Goal: Information Seeking & Learning: Learn about a topic

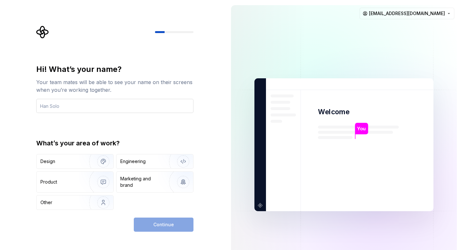
click at [146, 107] on input "text" at bounding box center [114, 106] width 157 height 14
type input "yoan"
click at [83, 168] on button "Design" at bounding box center [74, 161] width 77 height 15
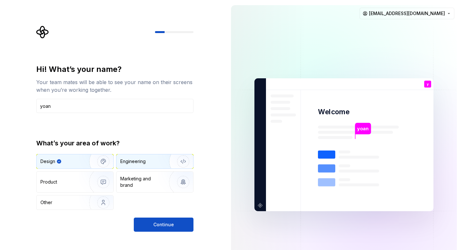
click at [135, 160] on div "Engineering" at bounding box center [132, 161] width 25 height 6
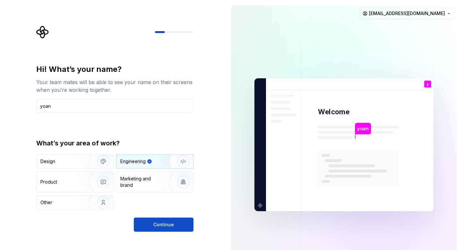
click at [155, 232] on div "Hi! What’s your name? Your team mates will be able to see your name on their sc…" at bounding box center [113, 144] width 226 height 289
click at [158, 227] on span "Continue" at bounding box center [163, 224] width 21 height 6
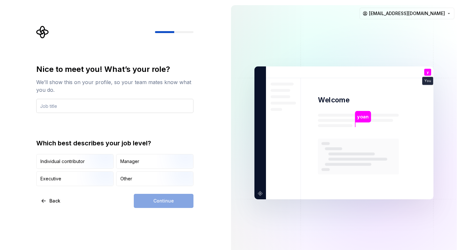
click at [114, 110] on input "text" at bounding box center [114, 106] width 157 height 14
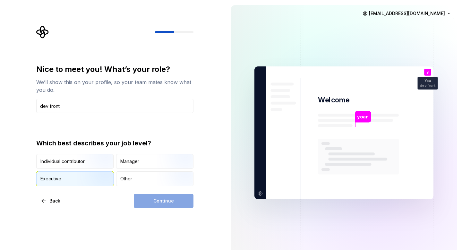
type input "dev front"
click at [94, 180] on img "button" at bounding box center [97, 186] width 41 height 43
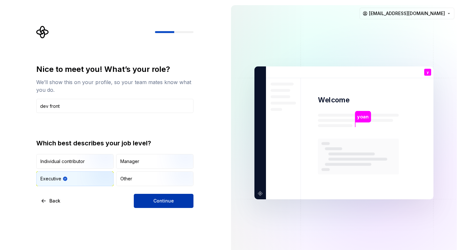
click at [158, 203] on span "Continue" at bounding box center [163, 201] width 21 height 6
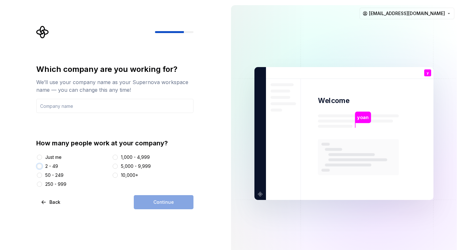
click at [41, 167] on button "2 - 49" at bounding box center [39, 166] width 5 height 5
click at [157, 199] on div "Continue" at bounding box center [164, 202] width 60 height 14
click at [57, 101] on input "text" at bounding box center [114, 106] width 157 height 14
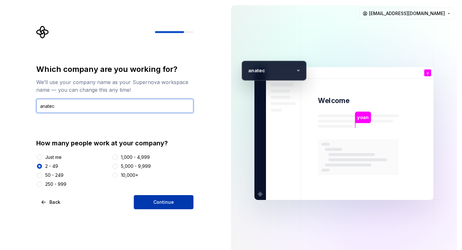
type input "anatec"
click at [148, 204] on button "Continue" at bounding box center [164, 202] width 60 height 14
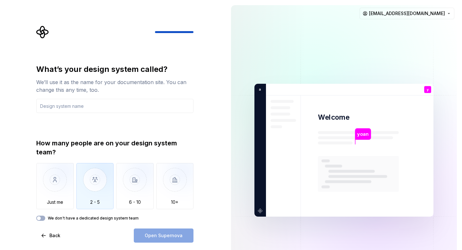
click at [93, 179] on img "button" at bounding box center [95, 184] width 38 height 43
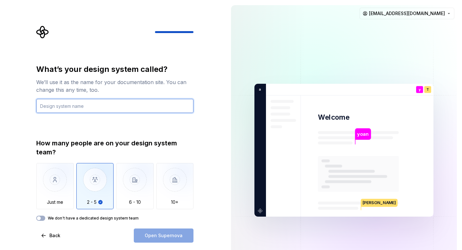
click at [69, 104] on input "text" at bounding box center [114, 106] width 157 height 14
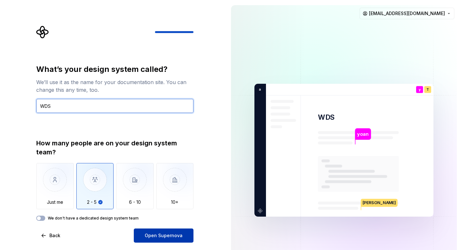
type input "WDS"
click at [166, 239] on button "Open Supernova" at bounding box center [164, 235] width 60 height 14
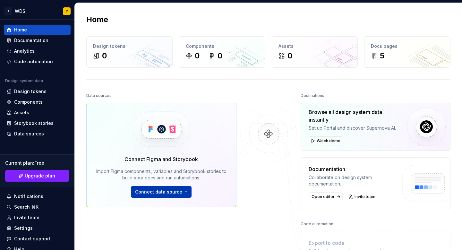
click at [177, 190] on span "Connect data source" at bounding box center [158, 192] width 47 height 6
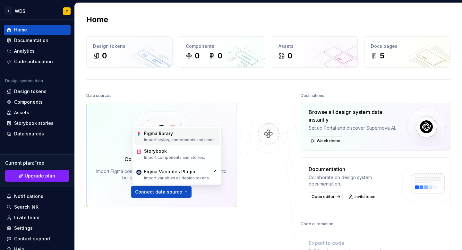
click at [182, 134] on div "Figma library" at bounding box center [180, 133] width 72 height 6
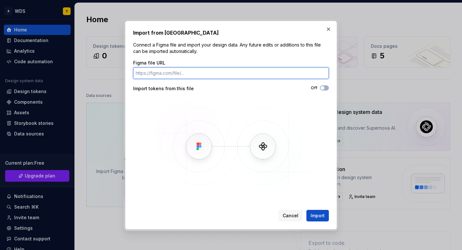
paste input "[URL][DOMAIN_NAME]"
type input "[URL][DOMAIN_NAME]"
click at [306, 210] on button "Import" at bounding box center [317, 216] width 22 height 12
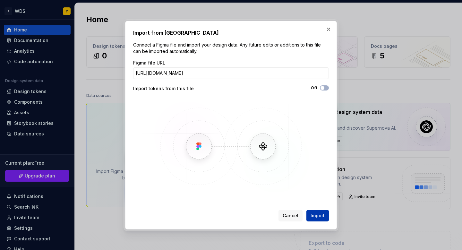
scroll to position [0, 0]
click at [321, 217] on span "Import" at bounding box center [318, 215] width 14 height 6
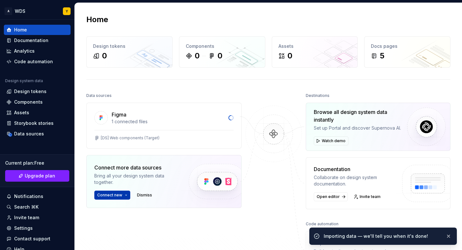
click at [110, 197] on button "Connect new" at bounding box center [112, 195] width 36 height 9
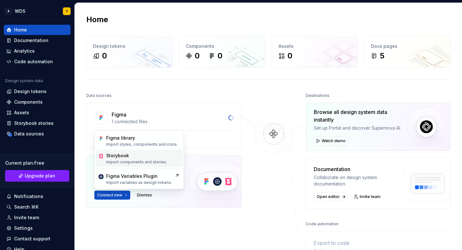
click at [149, 157] on div "Storybook" at bounding box center [136, 155] width 61 height 6
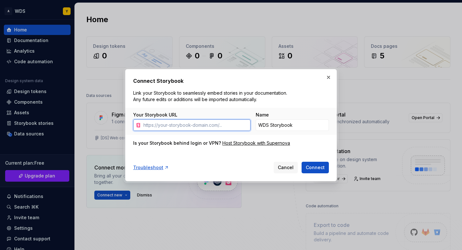
paste input "[URL][DOMAIN_NAME]"
click at [302, 162] on button "Connect" at bounding box center [315, 168] width 27 height 12
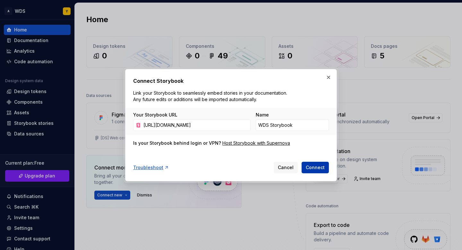
click at [314, 170] on span "Connect" at bounding box center [315, 167] width 19 height 6
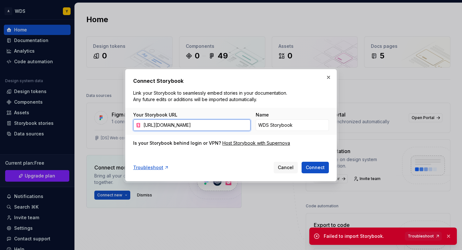
drag, startPoint x: 159, startPoint y: 125, endPoint x: 101, endPoint y: 121, distance: 58.2
click at [101, 121] on div "Connect Storybook Link your Storybook to seamlessly embed stories in your docum…" at bounding box center [231, 125] width 462 height 250
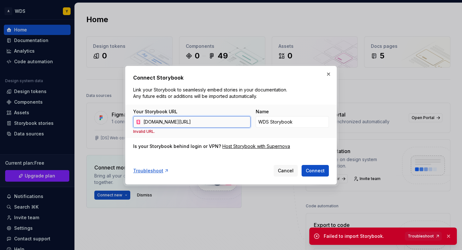
type input "[DOMAIN_NAME][URL]"
click at [302, 165] on button "Connect" at bounding box center [315, 171] width 27 height 12
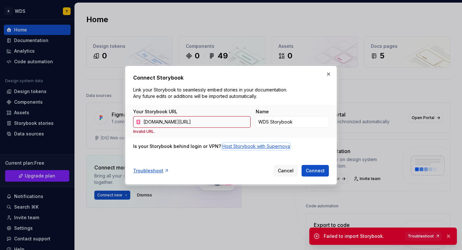
click at [233, 143] on div "Host Storybook with Supernova" at bounding box center [256, 146] width 68 height 6
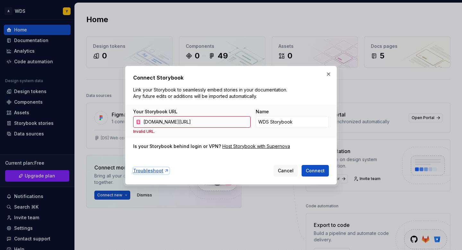
click at [156, 168] on div "Troubleshoot" at bounding box center [151, 170] width 36 height 6
click at [231, 145] on div "Host Storybook with Supernova" at bounding box center [256, 146] width 68 height 6
click at [292, 170] on span "Cancel" at bounding box center [286, 170] width 16 height 6
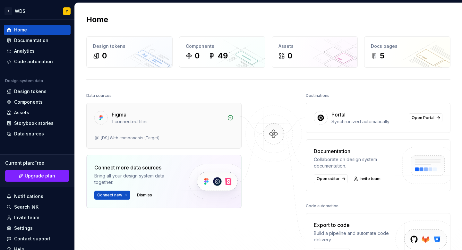
click at [127, 122] on div "1 connected files" at bounding box center [168, 121] width 112 height 6
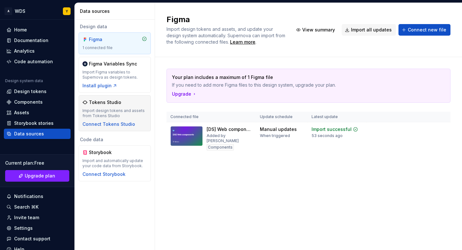
click at [121, 101] on div "Tokens Studio" at bounding box center [114, 102] width 64 height 6
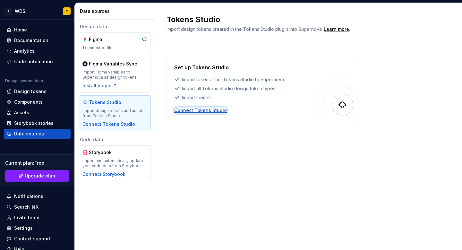
click at [189, 112] on div "Connect Tokens Studio" at bounding box center [200, 110] width 53 height 6
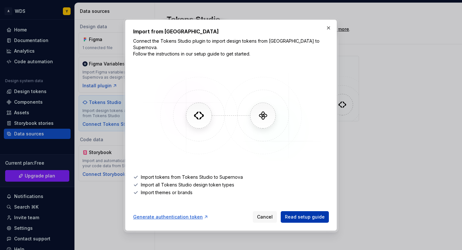
click at [292, 214] on span "Read setup guide" at bounding box center [305, 217] width 40 height 6
click at [328, 30] on button "button" at bounding box center [328, 27] width 9 height 9
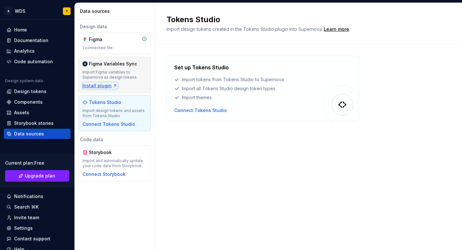
click at [109, 87] on div "Install plugin" at bounding box center [99, 85] width 35 height 6
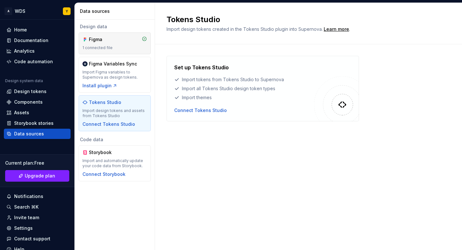
click at [116, 46] on div "1 connected file" at bounding box center [114, 47] width 64 height 5
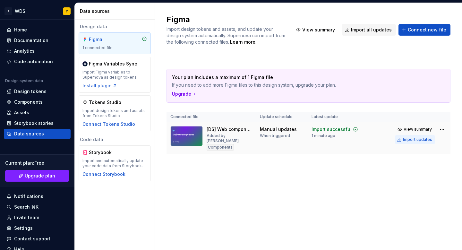
click at [413, 140] on div "Import updates" at bounding box center [417, 139] width 29 height 5
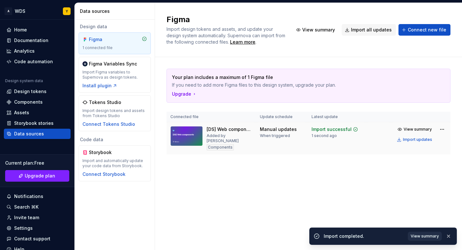
click at [418, 237] on span "View summary" at bounding box center [425, 236] width 28 height 5
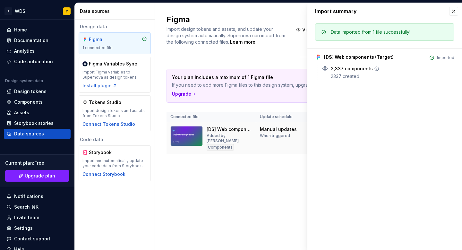
click at [342, 69] on div "2,337 components" at bounding box center [352, 68] width 42 height 6
click at [325, 68] on icon at bounding box center [325, 68] width 6 height 6
click at [375, 70] on icon at bounding box center [377, 69] width 4 height 4
click at [27, 91] on div "Design tokens" at bounding box center [30, 91] width 32 height 6
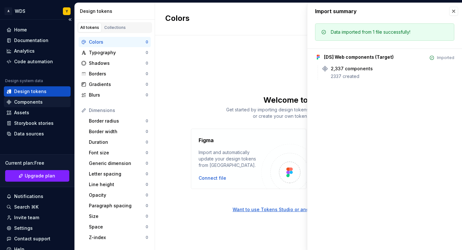
click at [40, 100] on div "Components" at bounding box center [28, 102] width 29 height 6
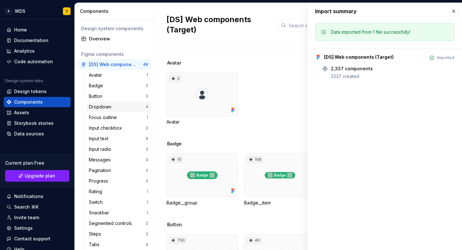
click at [111, 102] on div "Dropdown 4" at bounding box center [118, 107] width 64 height 10
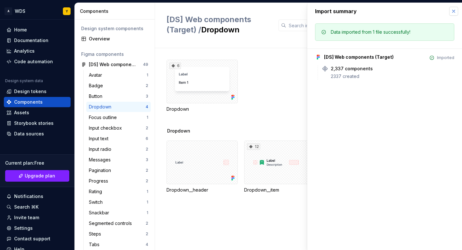
click at [454, 11] on button "button" at bounding box center [453, 11] width 9 height 9
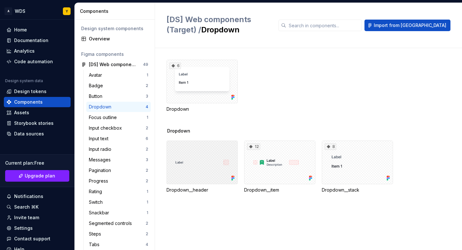
click at [206, 163] on div at bounding box center [201, 163] width 71 height 44
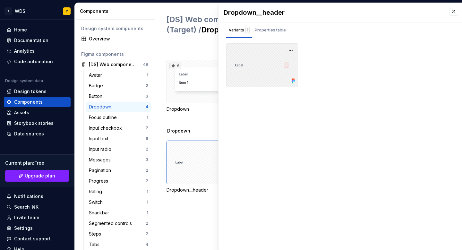
click at [258, 64] on div at bounding box center [262, 65] width 72 height 44
click at [272, 29] on div "Properties table" at bounding box center [270, 30] width 31 height 6
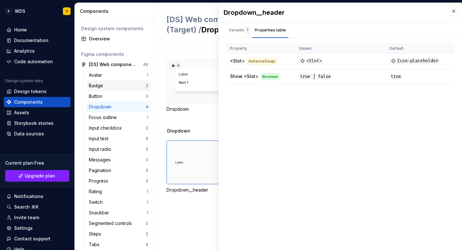
click at [99, 86] on div "Badge" at bounding box center [97, 85] width 17 height 6
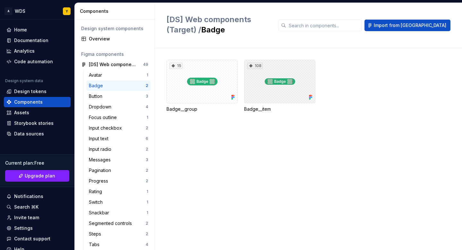
click at [264, 77] on div "108" at bounding box center [279, 82] width 71 height 44
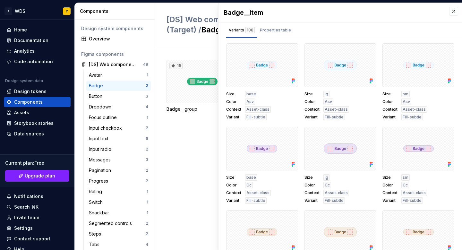
click at [192, 180] on div "15 Badge__group 108 Badge__item" at bounding box center [313, 149] width 295 height 202
click at [452, 10] on button "button" at bounding box center [453, 11] width 9 height 9
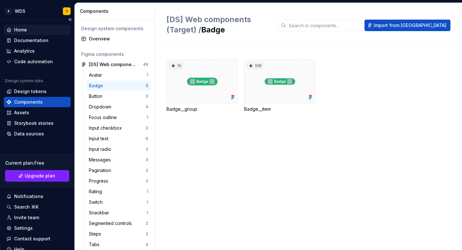
click at [28, 27] on div "Home" at bounding box center [37, 30] width 62 height 6
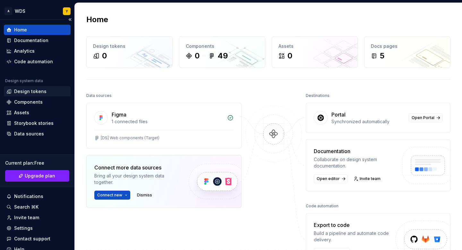
click at [21, 90] on div "Design tokens" at bounding box center [30, 91] width 32 height 6
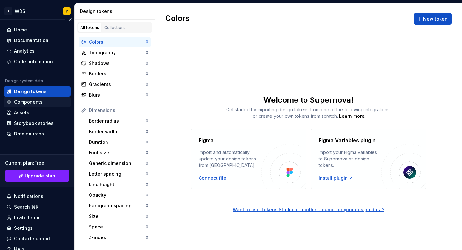
click at [49, 103] on div "Components" at bounding box center [37, 102] width 62 height 6
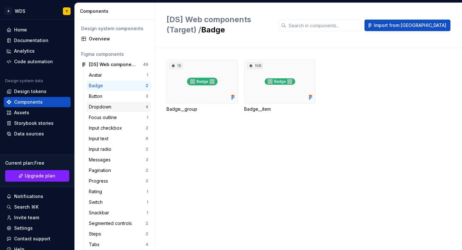
click at [121, 105] on div "Dropdown" at bounding box center [117, 107] width 57 height 6
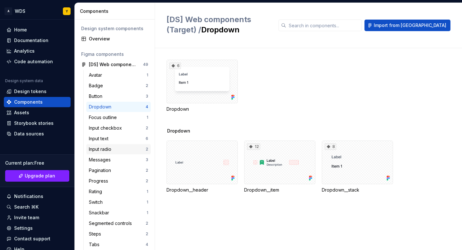
click at [134, 149] on div "Input radio" at bounding box center [117, 149] width 57 height 6
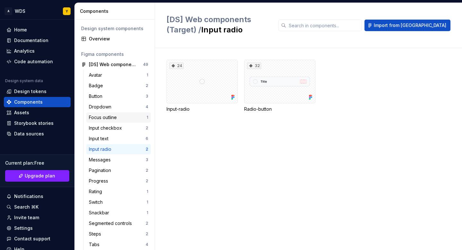
click at [99, 120] on div "Focus outline" at bounding box center [104, 117] width 30 height 6
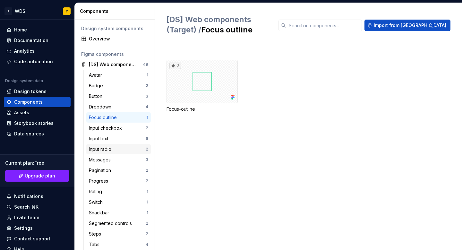
click at [117, 152] on div "Input radio 2" at bounding box center [118, 149] width 64 height 10
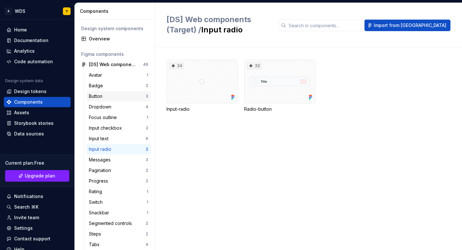
click at [124, 100] on div "Button 3" at bounding box center [118, 96] width 64 height 10
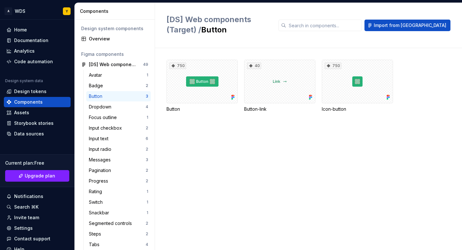
scroll to position [6, 0]
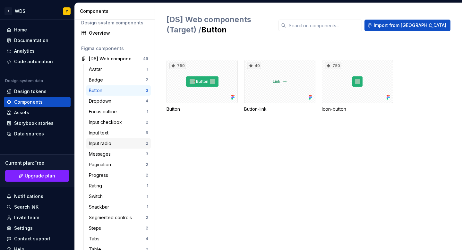
click at [115, 148] on div "Input radio 2" at bounding box center [118, 143] width 64 height 10
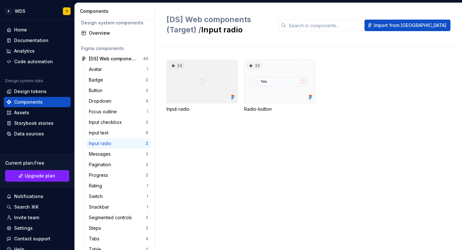
click at [205, 92] on div "24" at bounding box center [201, 82] width 71 height 44
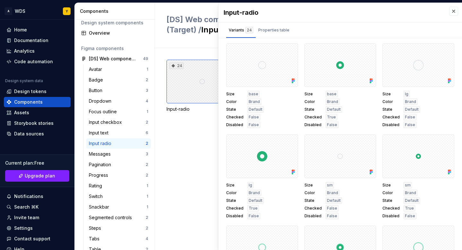
click at [204, 83] on div "24" at bounding box center [201, 82] width 71 height 44
click at [252, 126] on span "False" at bounding box center [254, 124] width 10 height 5
click at [95, 198] on div "Switch" at bounding box center [97, 196] width 16 height 6
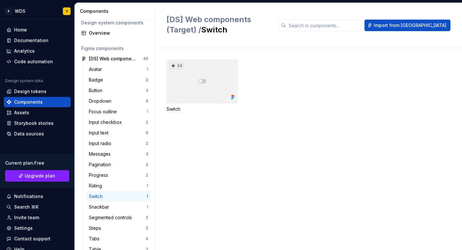
click at [201, 80] on div "24" at bounding box center [201, 82] width 71 height 44
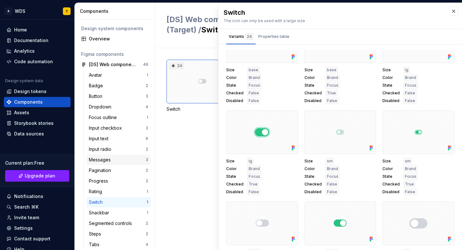
click at [101, 159] on div "Messages" at bounding box center [101, 160] width 24 height 6
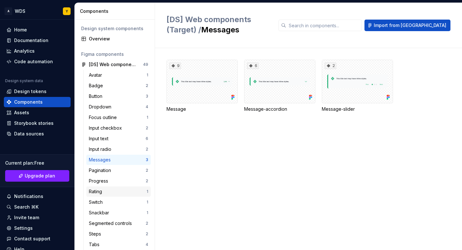
click at [117, 189] on div "Rating" at bounding box center [118, 191] width 58 height 6
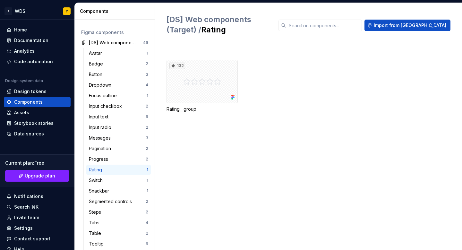
scroll to position [48, 0]
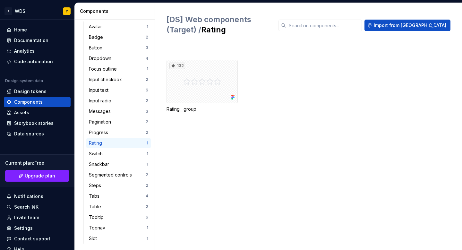
click at [117, 189] on div "Steps 2" at bounding box center [118, 185] width 64 height 10
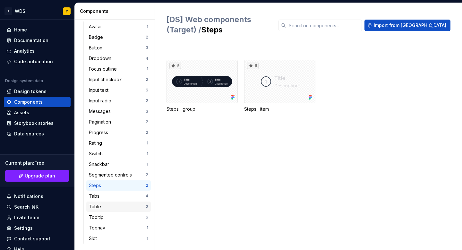
click at [114, 206] on div "Table" at bounding box center [117, 206] width 57 height 6
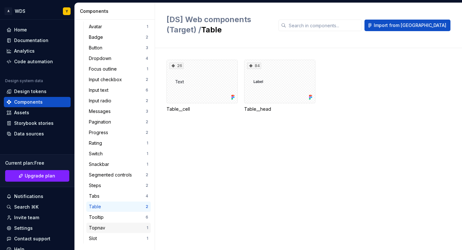
click at [116, 227] on div "Topnav" at bounding box center [118, 228] width 58 height 6
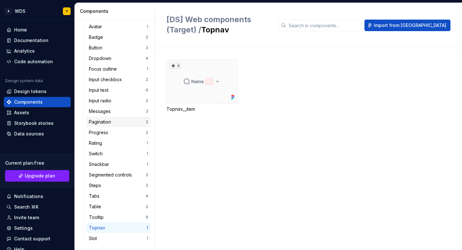
click at [129, 122] on div "Pagination" at bounding box center [117, 122] width 57 height 6
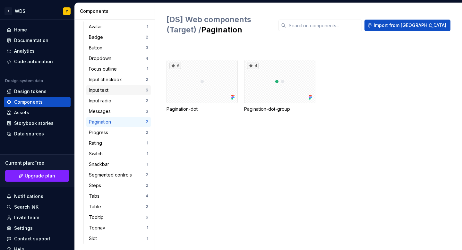
click at [123, 94] on div "Input text 6" at bounding box center [118, 90] width 64 height 10
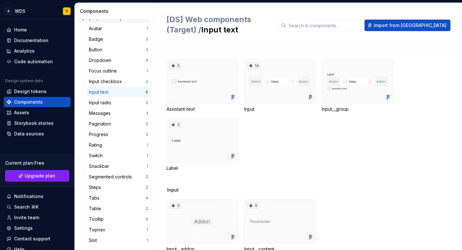
scroll to position [48, 0]
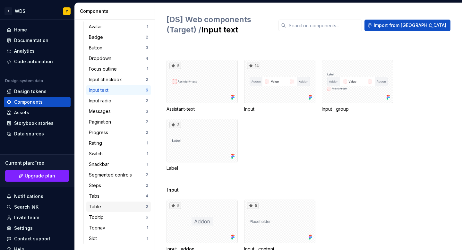
click at [116, 206] on div "Table" at bounding box center [117, 206] width 57 height 6
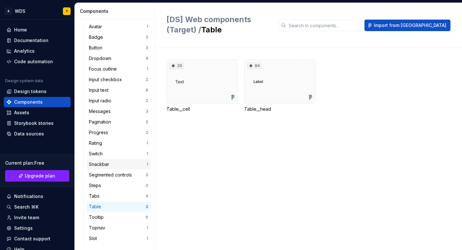
click at [118, 168] on div "Snackbar 1" at bounding box center [118, 164] width 64 height 10
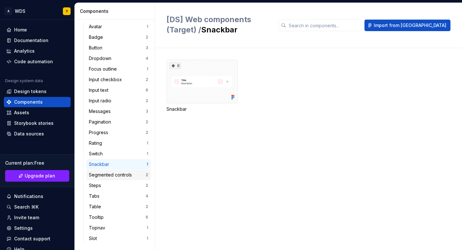
click at [123, 174] on div "Segmented controls" at bounding box center [112, 175] width 46 height 6
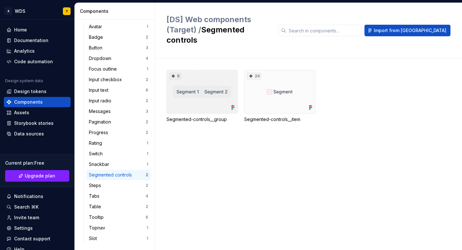
click at [202, 82] on div "9" at bounding box center [201, 92] width 71 height 44
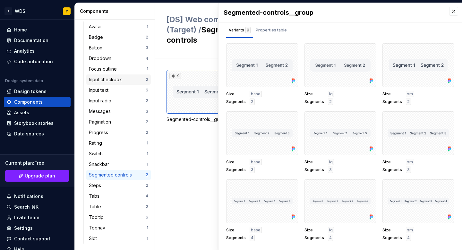
click at [137, 80] on div "Input checkbox" at bounding box center [117, 79] width 57 height 6
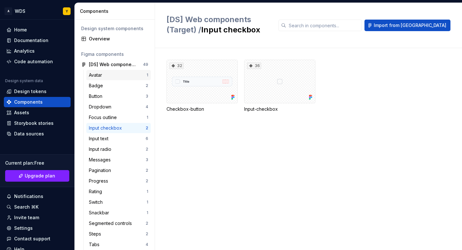
click at [140, 77] on div "Avatar" at bounding box center [118, 75] width 58 height 6
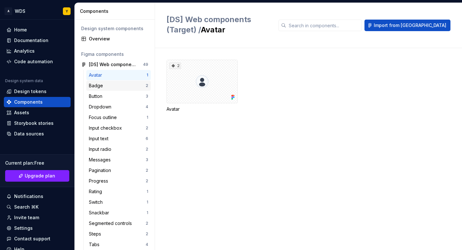
click at [134, 87] on div "Badge" at bounding box center [117, 85] width 57 height 6
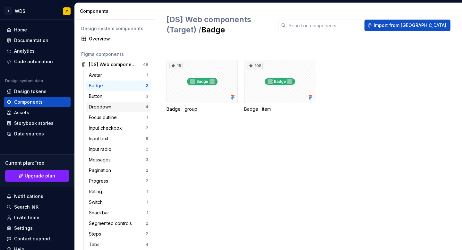
click at [135, 105] on div "Dropdown" at bounding box center [117, 107] width 57 height 6
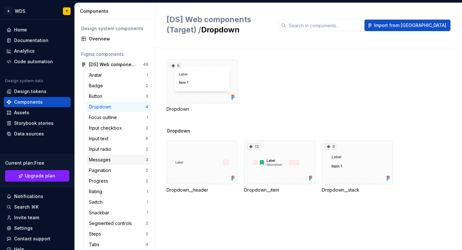
click at [121, 163] on div "Messages 3" at bounding box center [118, 160] width 64 height 10
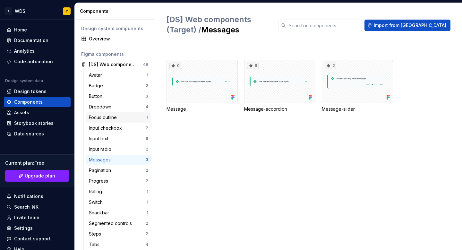
scroll to position [48, 0]
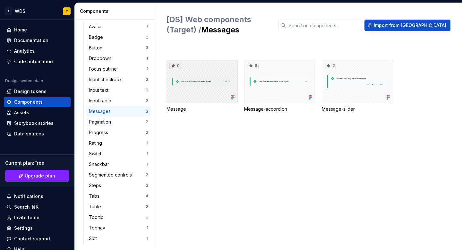
click at [192, 87] on div "9" at bounding box center [201, 82] width 71 height 44
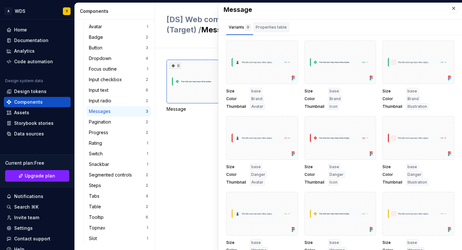
click at [266, 27] on div "Properties table" at bounding box center [271, 27] width 31 height 6
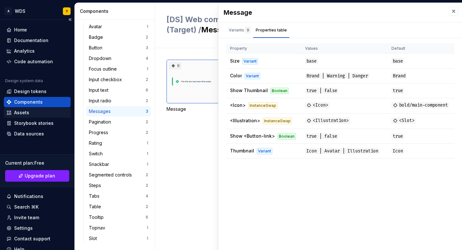
click at [34, 113] on div "Assets" at bounding box center [37, 112] width 62 height 6
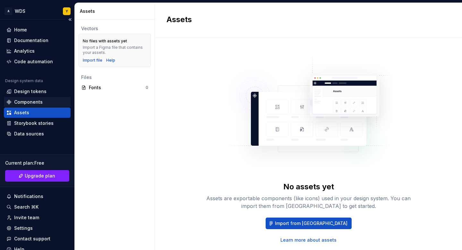
click at [41, 99] on div "Components" at bounding box center [28, 102] width 29 height 6
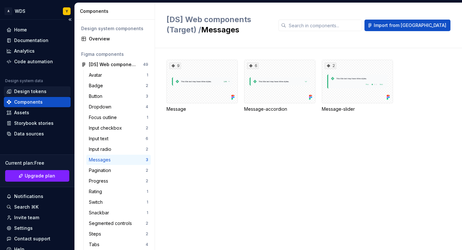
click at [41, 91] on div "Design tokens" at bounding box center [30, 91] width 32 height 6
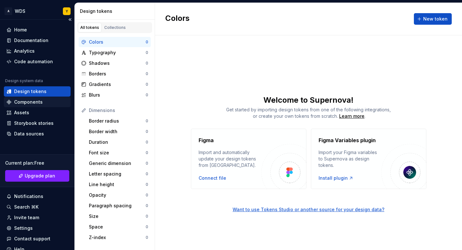
click at [45, 104] on div "Components" at bounding box center [37, 102] width 62 height 6
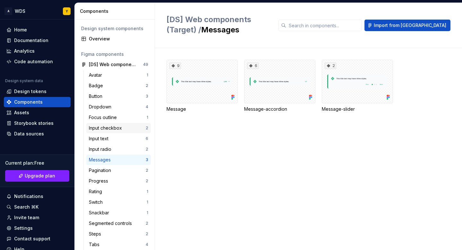
click at [122, 126] on div "Input checkbox" at bounding box center [107, 128] width 36 height 6
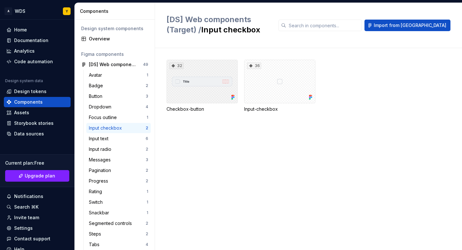
click at [184, 99] on div "32" at bounding box center [201, 82] width 71 height 44
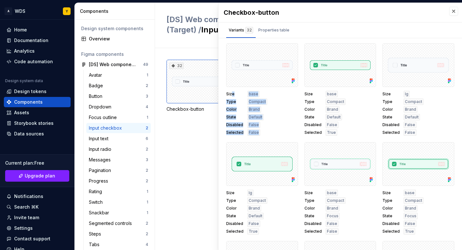
drag, startPoint x: 233, startPoint y: 93, endPoint x: 266, endPoint y: 134, distance: 52.9
click at [266, 134] on div "Size base Type Compact Color Brand State Default Disabled False Selected False" at bounding box center [262, 113] width 72 height 45
click at [275, 122] on div "Size base Type Compact Color Brand State Default Disabled False Selected False" at bounding box center [262, 113] width 72 height 45
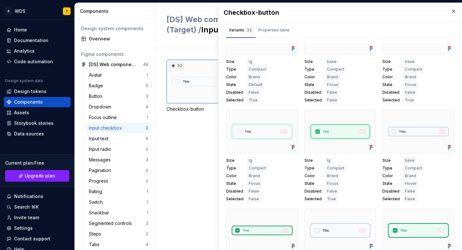
scroll to position [198, 0]
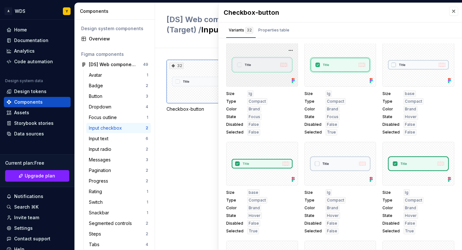
click at [255, 66] on div at bounding box center [262, 65] width 72 height 44
click at [264, 30] on div "Properties table" at bounding box center [273, 30] width 31 height 6
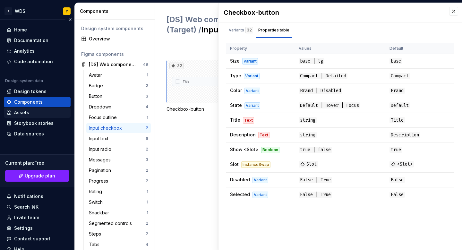
click at [39, 114] on div "Assets" at bounding box center [37, 112] width 62 height 6
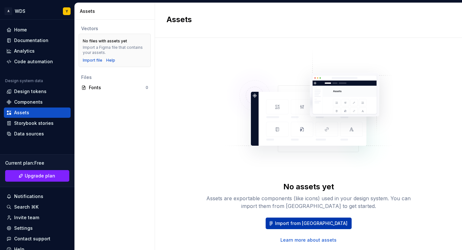
click at [298, 226] on span "Import from [GEOGRAPHIC_DATA]" at bounding box center [311, 223] width 72 height 6
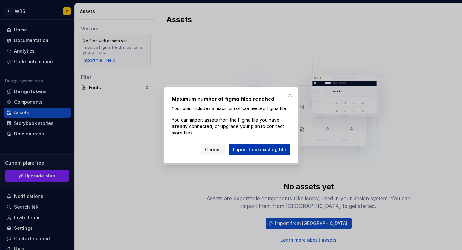
click at [266, 153] on span "Import from existing file" at bounding box center [259, 149] width 53 height 6
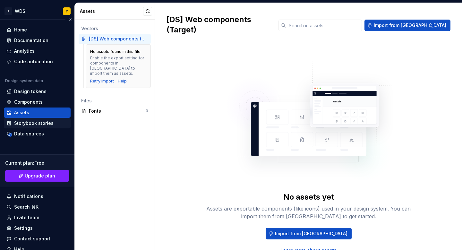
click at [40, 122] on div "Storybook stories" at bounding box center [33, 123] width 39 height 6
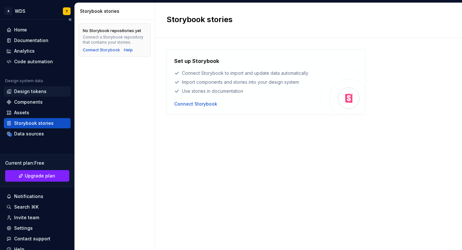
click at [33, 91] on div "Design tokens" at bounding box center [30, 91] width 32 height 6
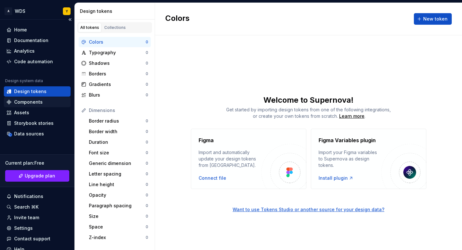
click at [33, 100] on div "Components" at bounding box center [28, 102] width 29 height 6
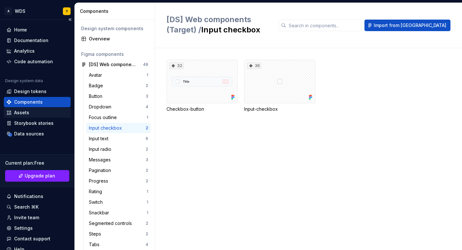
click at [31, 114] on div "Assets" at bounding box center [37, 112] width 62 height 6
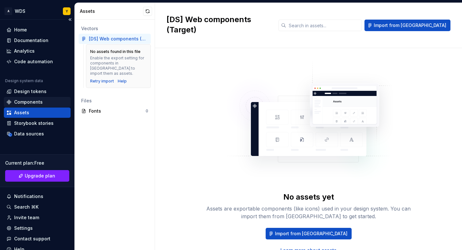
click at [49, 103] on div "Components" at bounding box center [37, 102] width 62 height 6
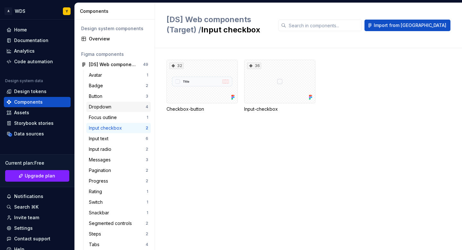
click at [122, 108] on div "Dropdown" at bounding box center [117, 107] width 57 height 6
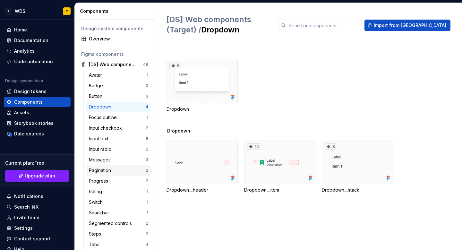
click at [125, 168] on div "Pagination" at bounding box center [117, 170] width 57 height 6
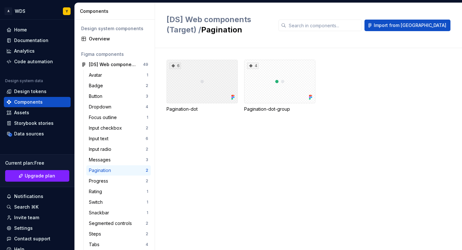
click at [206, 94] on div "6" at bounding box center [201, 82] width 71 height 44
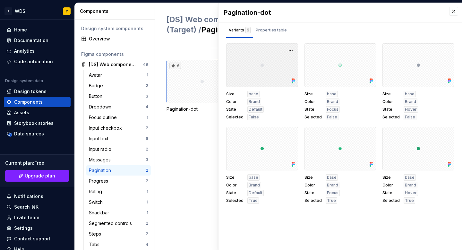
click at [262, 62] on div at bounding box center [262, 65] width 72 height 44
click at [289, 52] on button "button" at bounding box center [290, 50] width 9 height 9
click at [260, 107] on div "Default" at bounding box center [255, 109] width 16 height 6
click at [262, 32] on div "Properties table" at bounding box center [271, 30] width 31 height 6
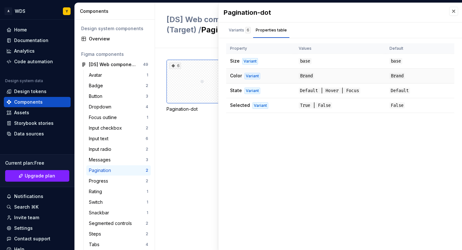
click at [233, 76] on span "Color" at bounding box center [236, 75] width 12 height 5
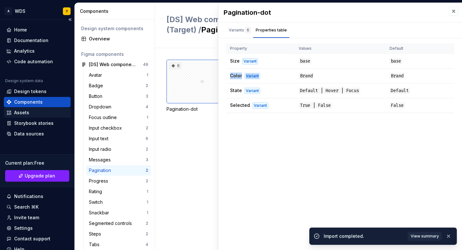
click at [19, 113] on div "Assets" at bounding box center [21, 112] width 15 height 6
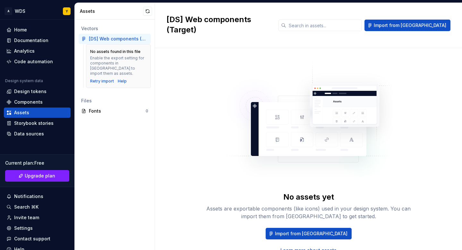
scroll to position [18, 0]
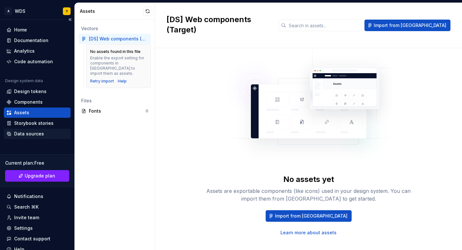
click at [33, 134] on div "Data sources" at bounding box center [29, 134] width 30 height 6
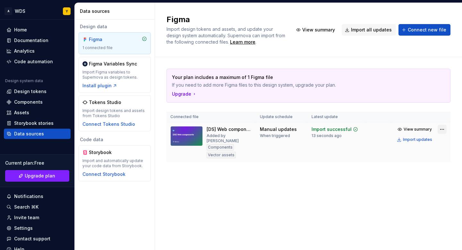
click at [442, 128] on html "A WDS Y Home Documentation Analytics Code automation Design system data Design …" at bounding box center [231, 125] width 462 height 250
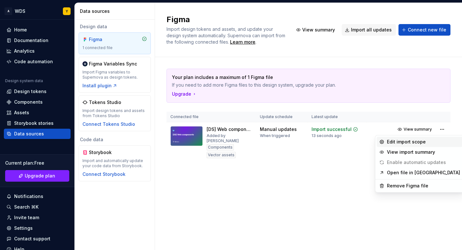
click at [419, 143] on div "Edit import scope" at bounding box center [423, 142] width 73 height 6
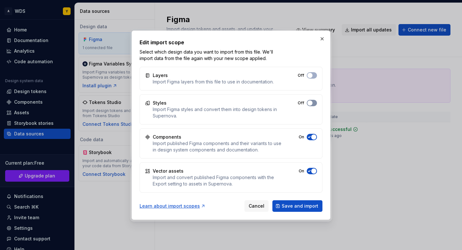
click at [311, 102] on span "button" at bounding box center [309, 102] width 5 height 5
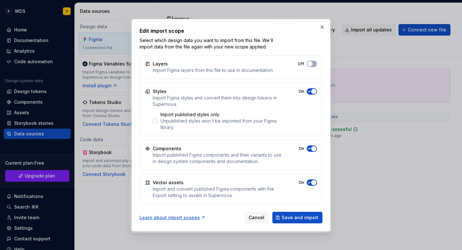
click at [167, 118] on div "Unpublished styles won't be imported from your Figma library" at bounding box center [221, 124] width 122 height 13
click at [199, 119] on div "Unpublished styles won't be imported from your Figma library" at bounding box center [221, 124] width 122 height 13
click at [300, 217] on span "Save and import" at bounding box center [300, 217] width 37 height 6
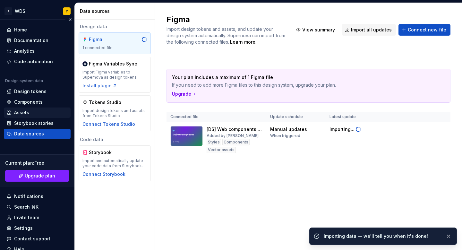
click at [32, 110] on div "Assets" at bounding box center [37, 112] width 62 height 6
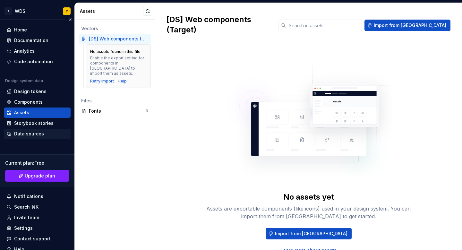
click at [33, 136] on div "Data sources" at bounding box center [29, 134] width 30 height 6
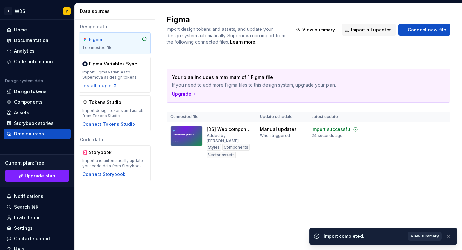
click at [416, 237] on span "View summary" at bounding box center [425, 236] width 28 height 5
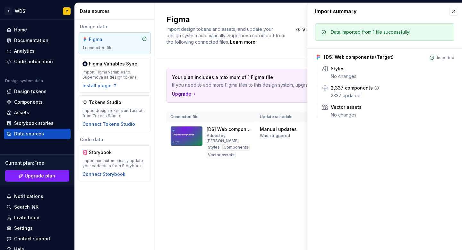
click at [345, 93] on div "2337 updated" at bounding box center [393, 95] width 124 height 6
click at [326, 88] on icon at bounding box center [324, 87] width 5 height 5
click at [374, 87] on icon at bounding box center [376, 87] width 5 height 5
click at [30, 92] on div "Design tokens" at bounding box center [30, 91] width 32 height 6
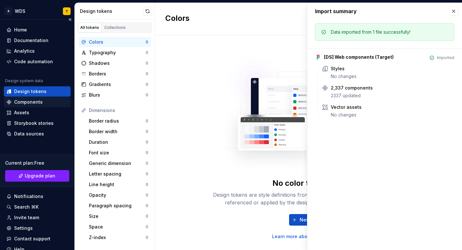
click at [34, 101] on div "Components" at bounding box center [28, 102] width 29 height 6
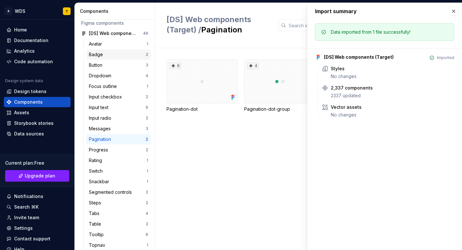
scroll to position [48, 0]
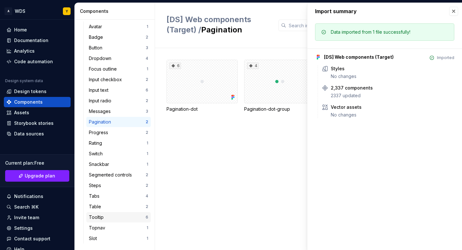
click at [118, 218] on div "Tooltip" at bounding box center [117, 217] width 57 height 6
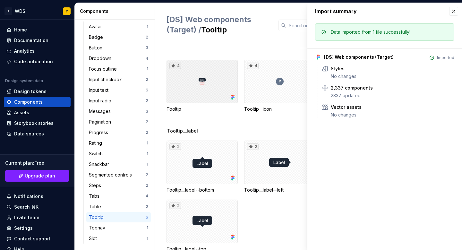
click at [219, 81] on div "4" at bounding box center [201, 82] width 71 height 44
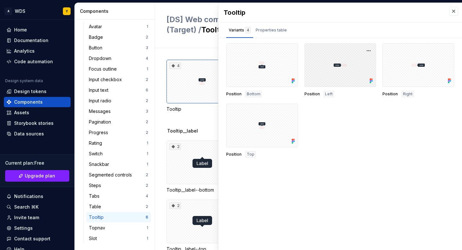
click at [336, 70] on div at bounding box center [340, 65] width 72 height 44
click at [262, 32] on div "Properties table" at bounding box center [271, 30] width 31 height 6
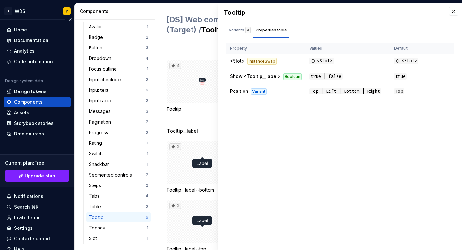
scroll to position [27, 0]
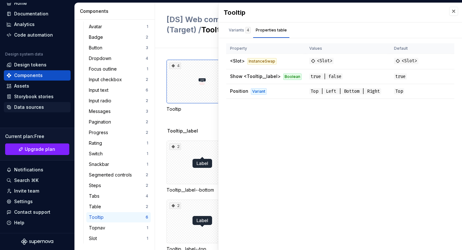
click at [35, 107] on div "Data sources" at bounding box center [29, 107] width 30 height 6
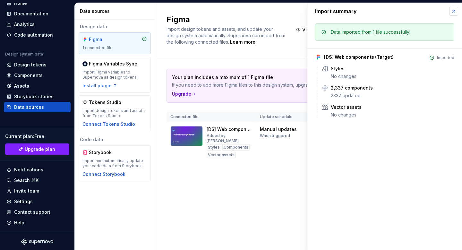
click at [455, 11] on button "button" at bounding box center [453, 11] width 9 height 9
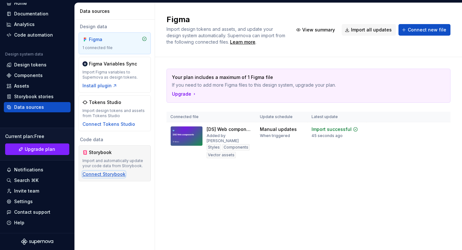
click at [115, 176] on div "Connect Storybook" at bounding box center [103, 174] width 43 height 6
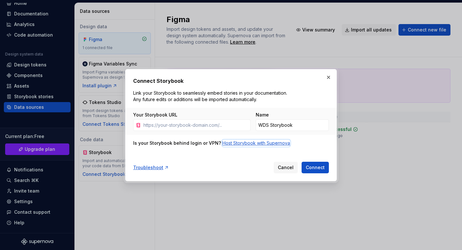
click at [265, 143] on div "Host Storybook with Supernova" at bounding box center [256, 143] width 68 height 6
click at [329, 78] on button "button" at bounding box center [328, 77] width 9 height 9
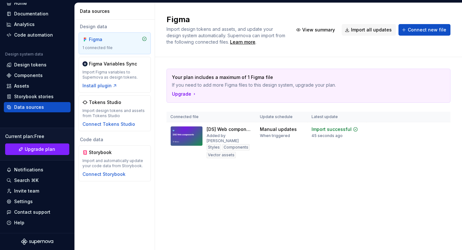
click at [40, 91] on div "Design system data Design tokens Components Assets Storybook stories Data sourc…" at bounding box center [37, 82] width 67 height 61
click at [37, 85] on div "Assets" at bounding box center [37, 86] width 62 height 6
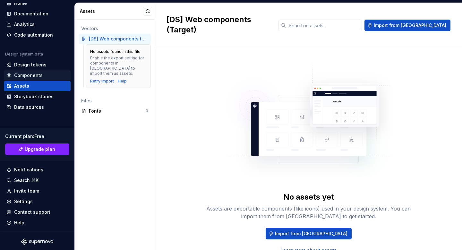
click at [28, 77] on div "Components" at bounding box center [28, 75] width 29 height 6
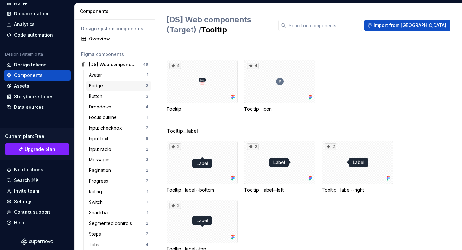
click at [107, 89] on div "Badge 2" at bounding box center [118, 86] width 64 height 10
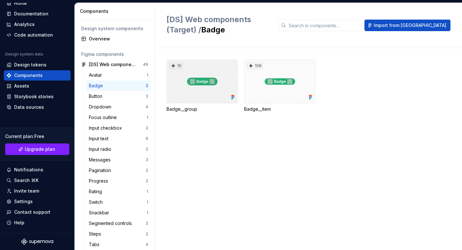
click at [185, 78] on div "15" at bounding box center [201, 82] width 71 height 44
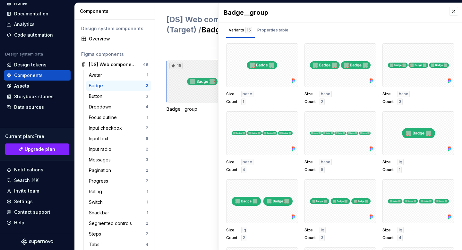
click at [205, 90] on div "15" at bounding box center [201, 82] width 71 height 44
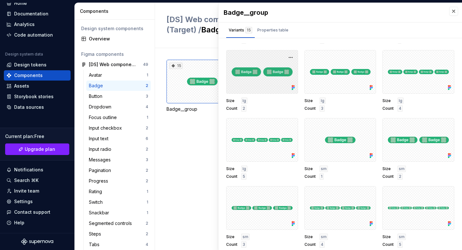
scroll to position [3, 0]
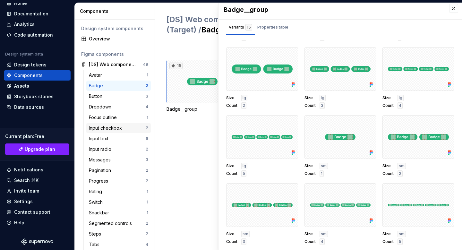
click at [102, 131] on div "Input checkbox 2" at bounding box center [118, 128] width 64 height 10
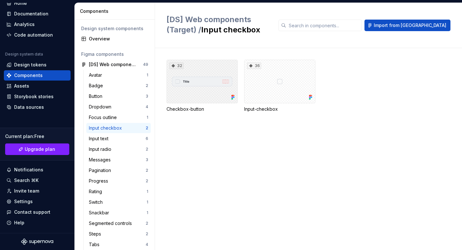
click at [202, 91] on div "32" at bounding box center [201, 82] width 71 height 44
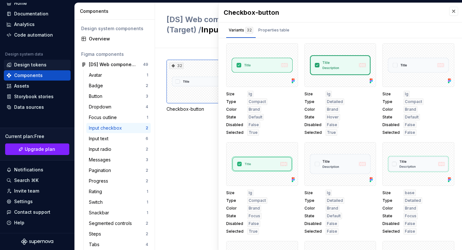
click at [32, 66] on div "Design tokens" at bounding box center [30, 65] width 32 height 6
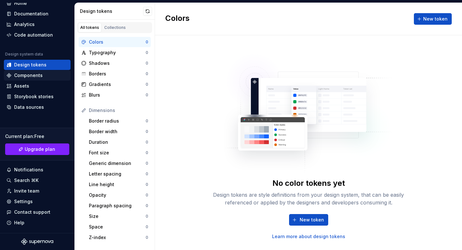
click at [46, 74] on div "Components" at bounding box center [37, 75] width 62 height 6
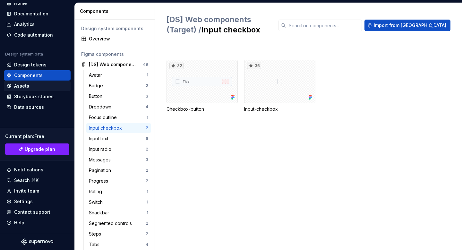
click at [49, 86] on div "Assets" at bounding box center [37, 86] width 62 height 6
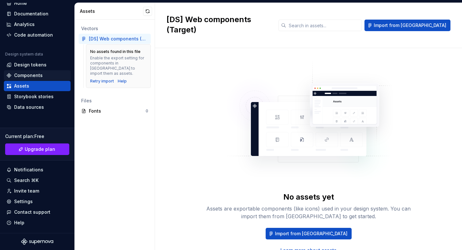
click at [56, 78] on div "Components" at bounding box center [37, 75] width 62 height 6
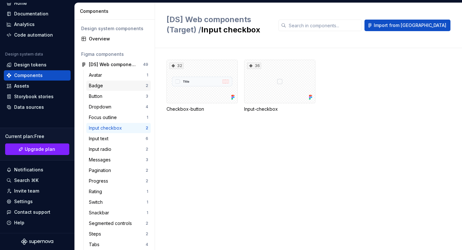
click at [96, 84] on div "Badge" at bounding box center [97, 85] width 17 height 6
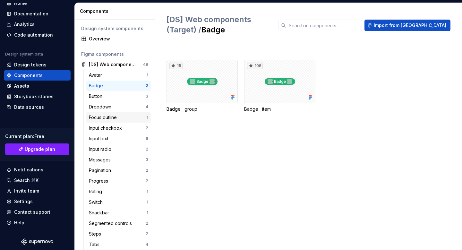
scroll to position [48, 0]
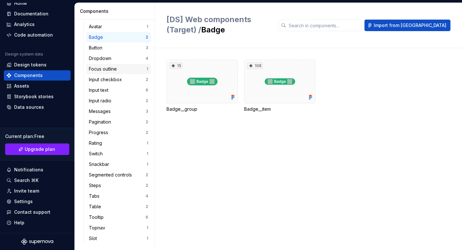
click at [123, 122] on div "Pagination" at bounding box center [117, 122] width 57 height 6
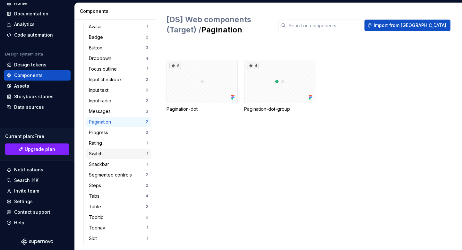
click at [111, 149] on div "Switch 1" at bounding box center [118, 154] width 64 height 10
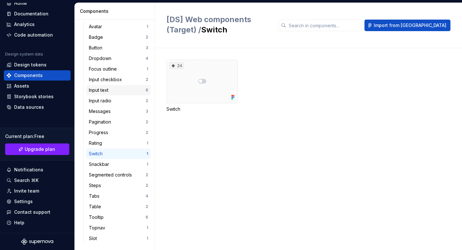
click at [114, 85] on div "Input text 6" at bounding box center [118, 90] width 64 height 10
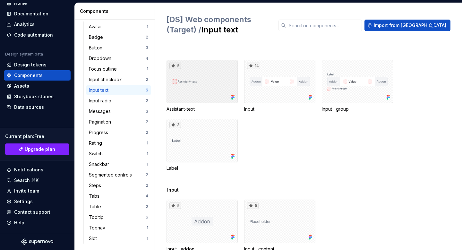
click at [195, 86] on div "5" at bounding box center [201, 82] width 71 height 44
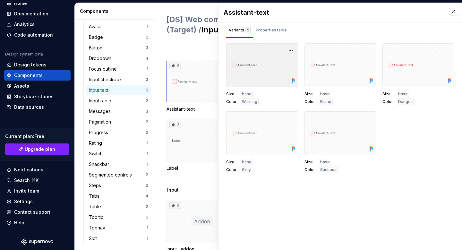
click at [248, 73] on div at bounding box center [262, 65] width 72 height 44
click at [262, 33] on div "Properties table" at bounding box center [271, 30] width 31 height 6
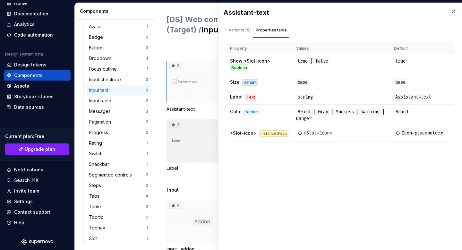
click at [191, 131] on div "3" at bounding box center [201, 141] width 71 height 44
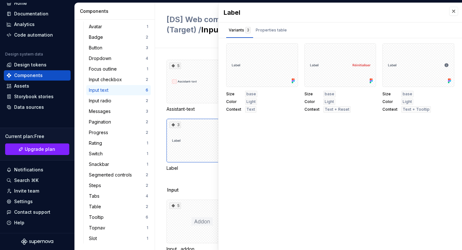
scroll to position [18, 0]
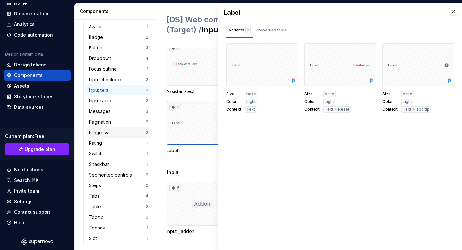
click at [114, 131] on div "Progress" at bounding box center [117, 132] width 57 height 6
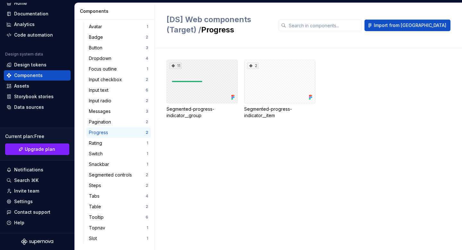
click at [222, 89] on div "11" at bounding box center [201, 82] width 71 height 44
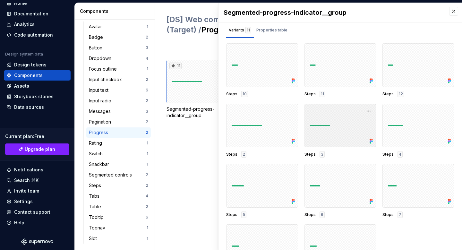
scroll to position [30, 0]
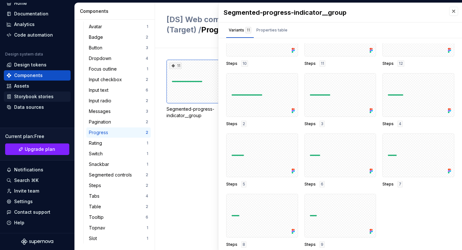
click at [29, 100] on div "Storybook stories" at bounding box center [37, 96] width 67 height 10
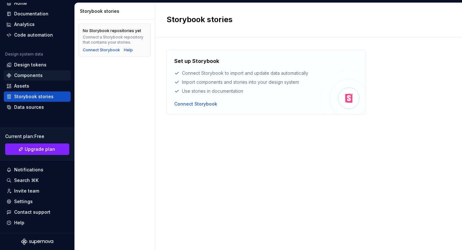
click at [39, 79] on div "Components" at bounding box center [37, 75] width 67 height 10
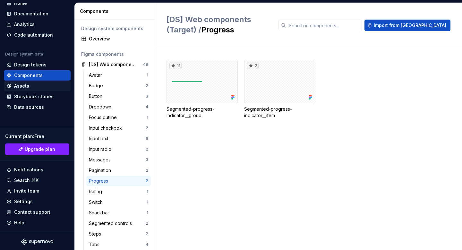
click at [36, 85] on div "Assets" at bounding box center [37, 86] width 62 height 6
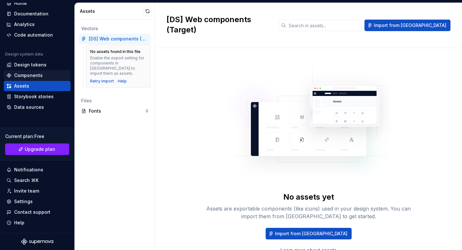
click at [46, 74] on div "Components" at bounding box center [37, 75] width 62 height 6
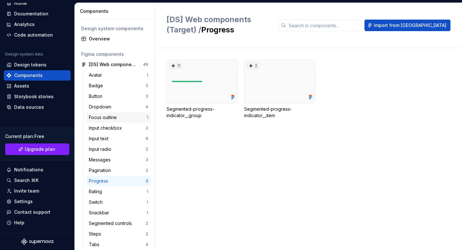
scroll to position [48, 0]
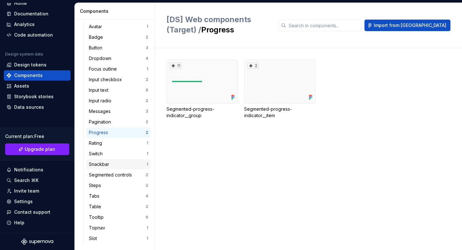
click at [126, 160] on div "Snackbar 1" at bounding box center [118, 164] width 64 height 10
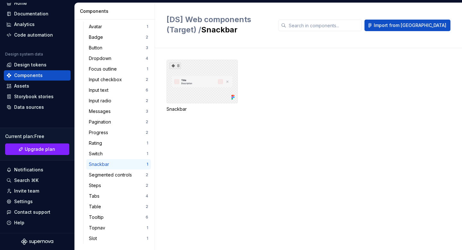
click at [181, 84] on div "8" at bounding box center [201, 82] width 71 height 44
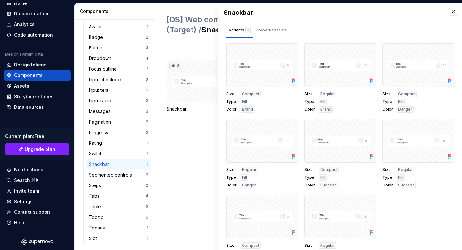
scroll to position [16, 0]
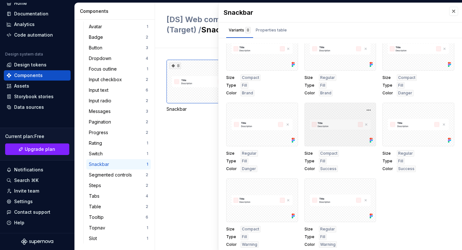
click at [333, 133] on div at bounding box center [340, 125] width 72 height 44
click at [276, 31] on div "Properties table" at bounding box center [271, 30] width 31 height 6
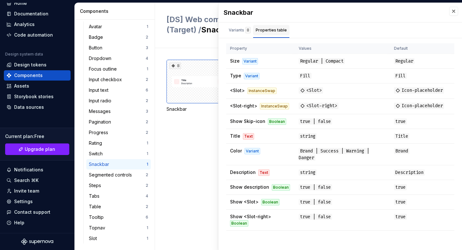
scroll to position [0, 0]
drag, startPoint x: 233, startPoint y: 122, endPoint x: 267, endPoint y: 122, distance: 34.0
click at [266, 122] on td "Show Skip-icon Boolean" at bounding box center [260, 121] width 69 height 15
click at [46, 87] on div "Assets" at bounding box center [37, 86] width 62 height 6
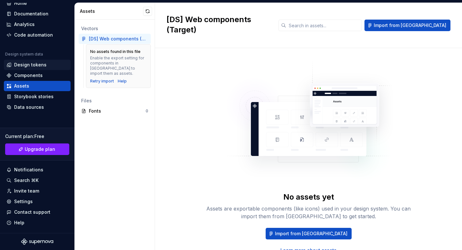
click at [50, 65] on div "Design tokens" at bounding box center [37, 65] width 62 height 6
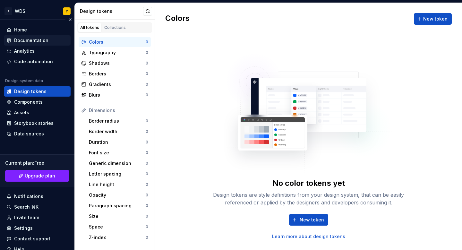
click at [44, 39] on div "Documentation" at bounding box center [31, 40] width 34 height 6
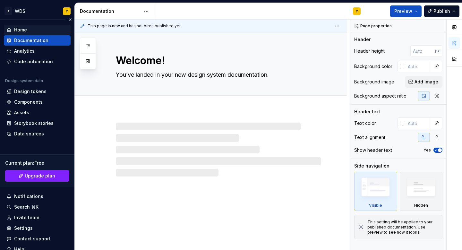
click at [41, 31] on div "Home" at bounding box center [37, 30] width 62 height 6
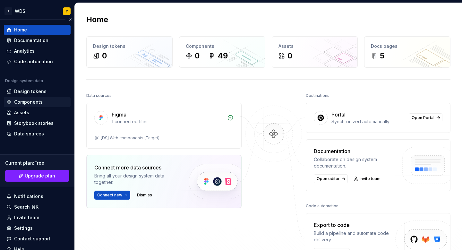
click at [30, 101] on div "Components" at bounding box center [28, 102] width 29 height 6
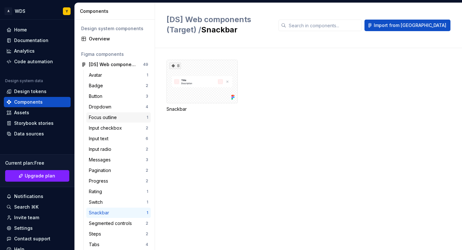
click at [120, 118] on div "Focus outline" at bounding box center [118, 117] width 58 height 6
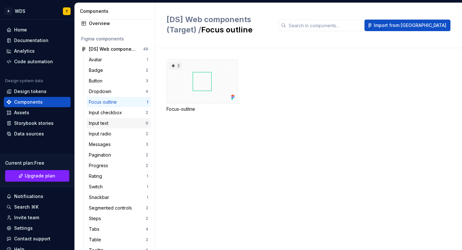
scroll to position [48, 0]
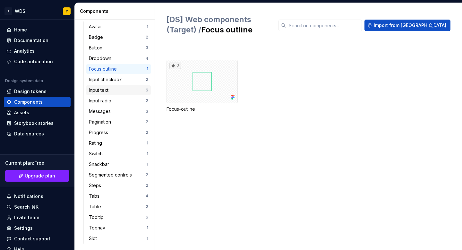
click at [121, 136] on div "Progress 2" at bounding box center [118, 132] width 64 height 10
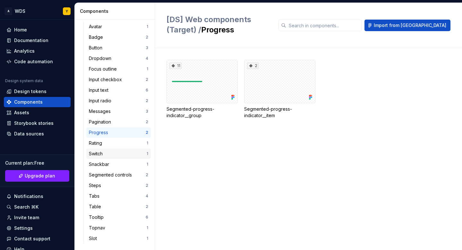
click at [116, 150] on div "Switch 1" at bounding box center [118, 154] width 64 height 10
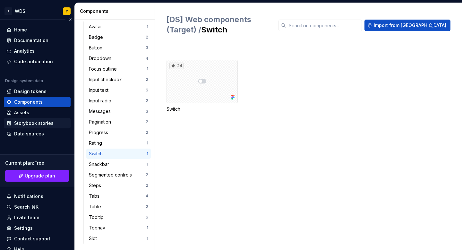
click at [55, 128] on div "Storybook stories" at bounding box center [37, 123] width 67 height 10
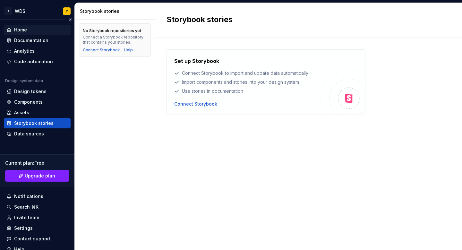
click at [36, 29] on div "Home" at bounding box center [37, 30] width 62 height 6
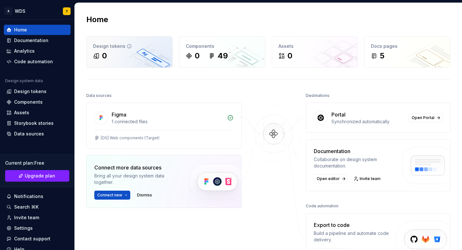
click at [153, 52] on div "0" at bounding box center [129, 56] width 73 height 10
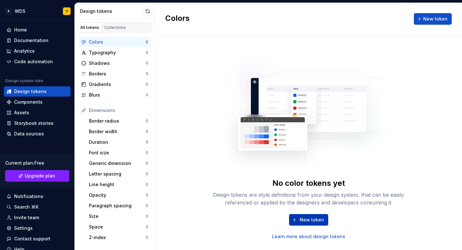
click at [302, 220] on span "New token" at bounding box center [312, 220] width 24 height 6
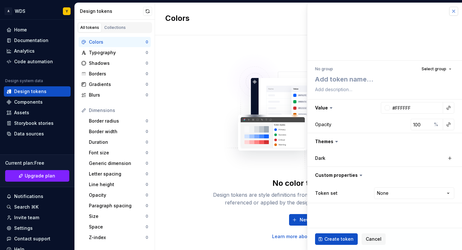
click at [451, 12] on button "button" at bounding box center [453, 11] width 9 height 9
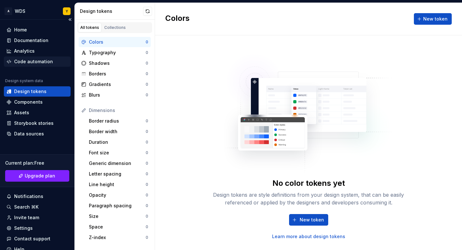
click at [26, 59] on div "Code automation" at bounding box center [33, 61] width 39 height 6
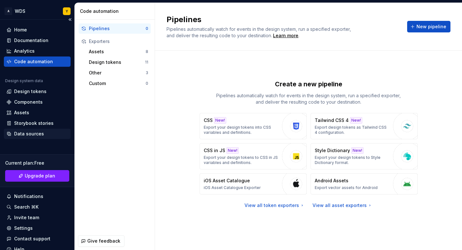
click at [25, 135] on div "Data sources" at bounding box center [29, 134] width 30 height 6
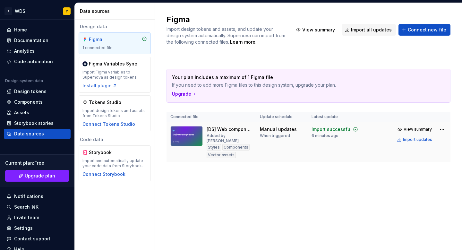
click at [205, 130] on div "[DS] Web components (Target) Added by yoan Styles Components Vector assets" at bounding box center [211, 142] width 82 height 32
click at [187, 139] on img at bounding box center [186, 136] width 32 height 20
click at [186, 140] on img at bounding box center [186, 136] width 32 height 20
click at [407, 131] on span "View summary" at bounding box center [418, 129] width 28 height 5
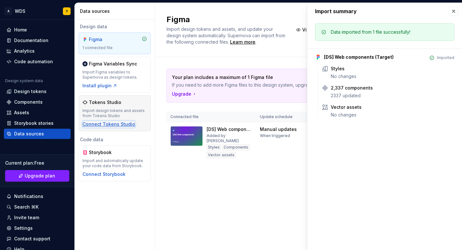
click at [121, 124] on div "Connect Tokens Studio" at bounding box center [108, 124] width 53 height 6
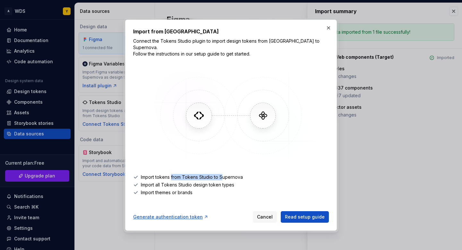
drag, startPoint x: 171, startPoint y: 176, endPoint x: 221, endPoint y: 172, distance: 49.6
click at [221, 174] on li "Import tokens from Tokens Studio to Supernova" at bounding box center [231, 177] width 196 height 6
click at [205, 109] on img at bounding box center [231, 115] width 186 height 96
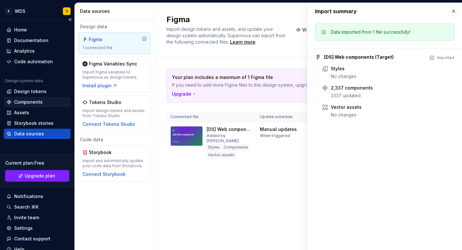
click at [43, 102] on div "Components" at bounding box center [37, 102] width 62 height 6
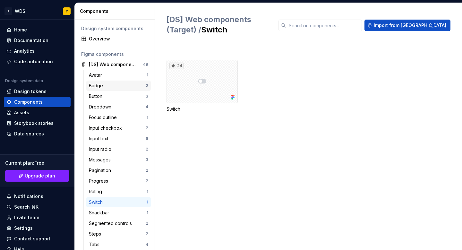
click at [145, 82] on div "Badge 2" at bounding box center [118, 86] width 64 height 10
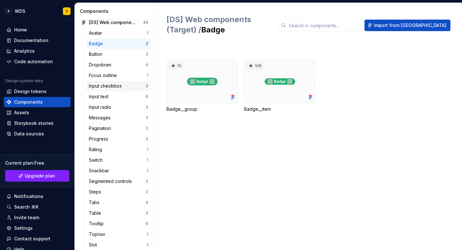
scroll to position [48, 0]
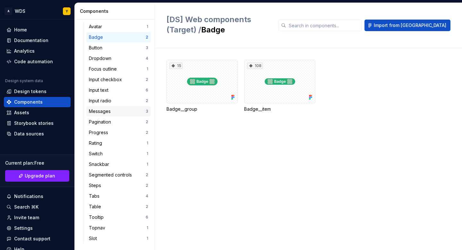
click at [137, 112] on div "Messages" at bounding box center [117, 111] width 57 height 6
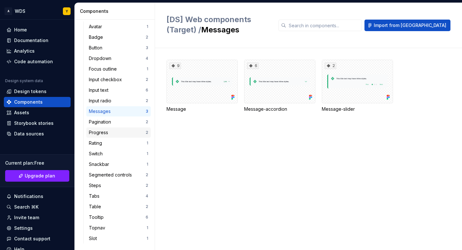
click at [136, 133] on div "Progress" at bounding box center [117, 132] width 57 height 6
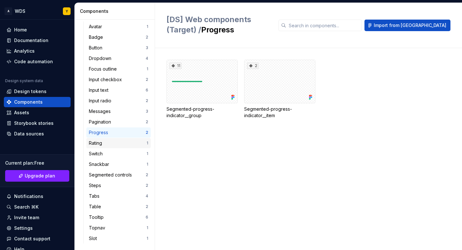
click at [128, 143] on div "Rating" at bounding box center [118, 143] width 58 height 6
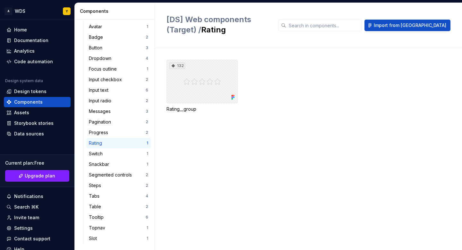
click at [186, 93] on div "132" at bounding box center [201, 82] width 71 height 44
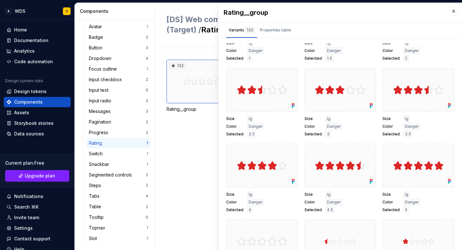
scroll to position [2226, 0]
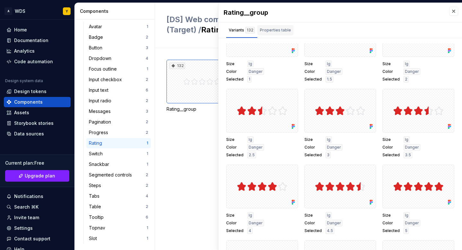
click at [274, 30] on div "Properties table" at bounding box center [275, 30] width 31 height 6
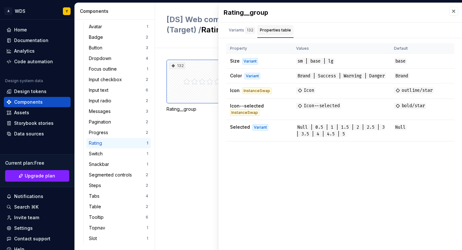
scroll to position [0, 0]
click at [243, 130] on span "Selected" at bounding box center [240, 126] width 20 height 5
click at [169, 151] on div "132 Rating__group" at bounding box center [313, 149] width 295 height 202
click at [451, 12] on button "button" at bounding box center [453, 11] width 9 height 9
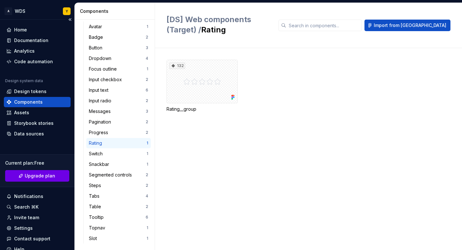
click at [58, 173] on button "Upgrade plan" at bounding box center [37, 176] width 64 height 12
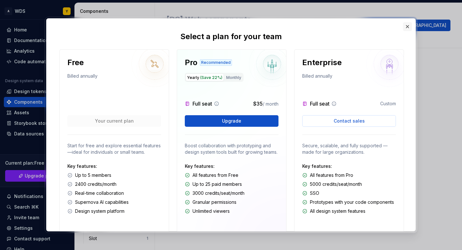
click at [406, 26] on button "button" at bounding box center [407, 26] width 9 height 9
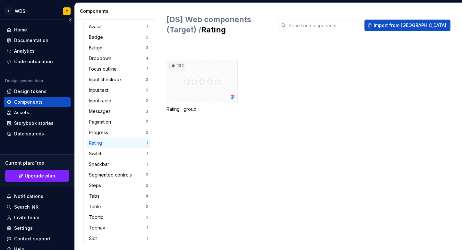
click at [26, 118] on div "Design system data Design tokens Components Assets Storybook stories Data sourc…" at bounding box center [37, 108] width 67 height 61
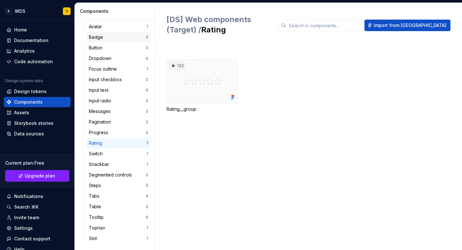
click at [98, 39] on div "Badge" at bounding box center [97, 37] width 17 height 6
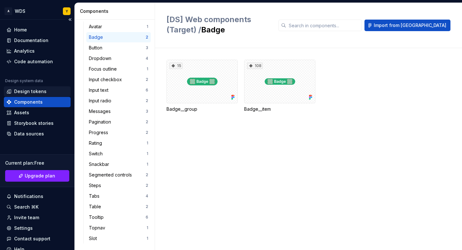
click at [34, 94] on div "Design tokens" at bounding box center [30, 91] width 32 height 6
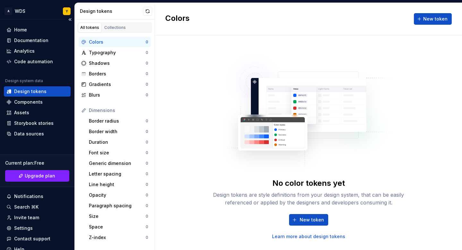
click at [38, 91] on div "Design tokens" at bounding box center [30, 91] width 32 height 6
click at [28, 27] on div "Home" at bounding box center [37, 30] width 62 height 6
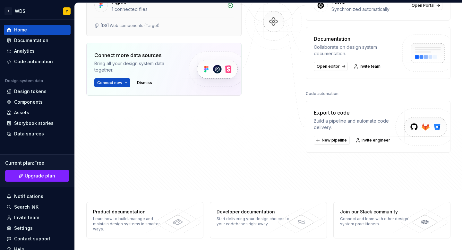
scroll to position [19, 0]
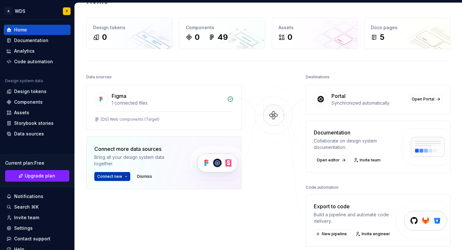
click at [114, 175] on span "Connect new" at bounding box center [109, 176] width 25 height 5
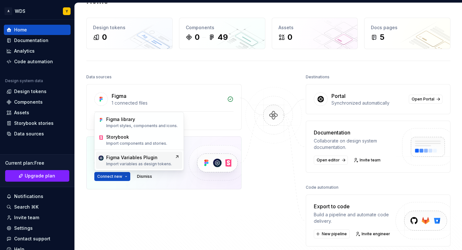
click at [161, 154] on div "Figma Variables Plugin" at bounding box center [139, 157] width 66 height 6
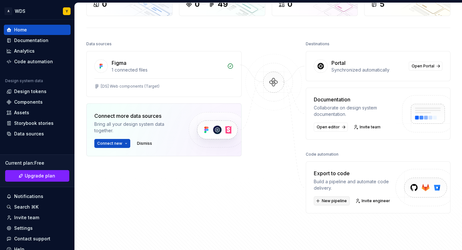
scroll to position [0, 0]
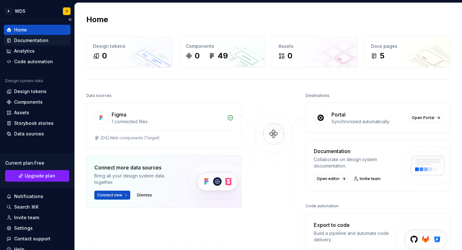
click at [23, 39] on div "Documentation" at bounding box center [31, 40] width 34 height 6
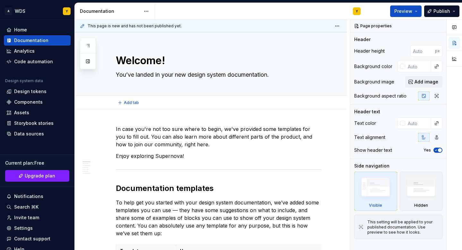
type textarea "*"
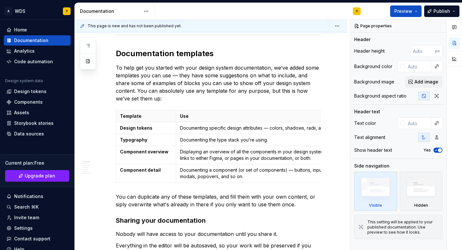
scroll to position [147, 0]
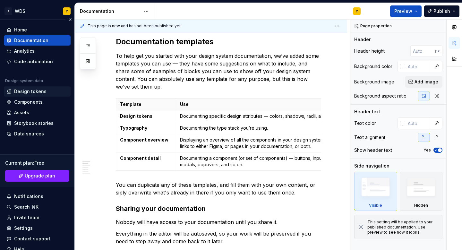
click at [42, 94] on div "Design tokens" at bounding box center [30, 91] width 32 height 6
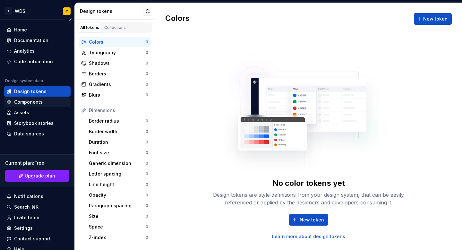
click at [40, 102] on div "Components" at bounding box center [28, 102] width 29 height 6
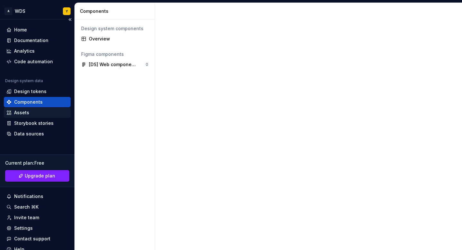
click at [37, 112] on div "Assets" at bounding box center [37, 112] width 62 height 6
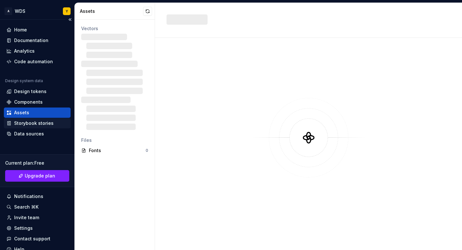
click at [38, 127] on div "Storybook stories" at bounding box center [37, 123] width 67 height 10
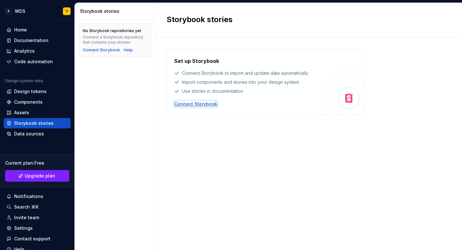
click at [190, 104] on div "Connect Storybook" at bounding box center [195, 104] width 43 height 6
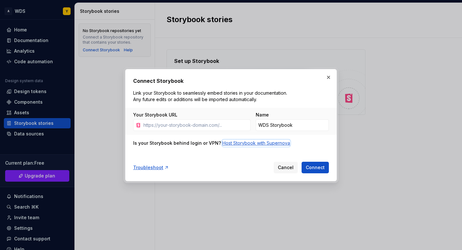
click at [269, 143] on div "Host Storybook with Supernova" at bounding box center [256, 143] width 68 height 6
click at [329, 77] on button "button" at bounding box center [328, 77] width 9 height 9
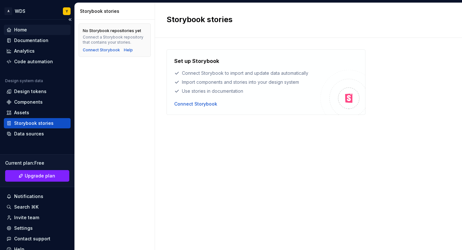
click at [36, 29] on div "Home" at bounding box center [37, 30] width 62 height 6
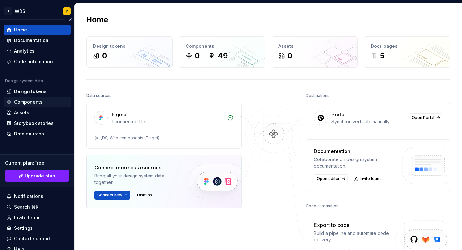
click at [31, 101] on div "Components" at bounding box center [28, 102] width 29 height 6
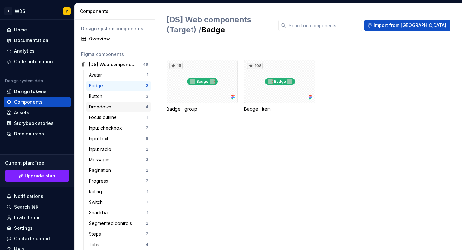
click at [104, 106] on div "Dropdown" at bounding box center [101, 107] width 25 height 6
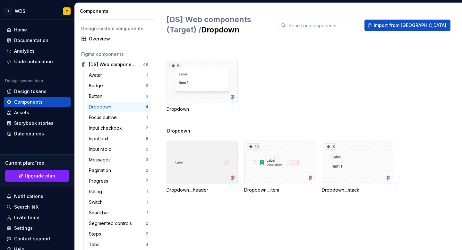
click at [195, 154] on div at bounding box center [201, 163] width 71 height 44
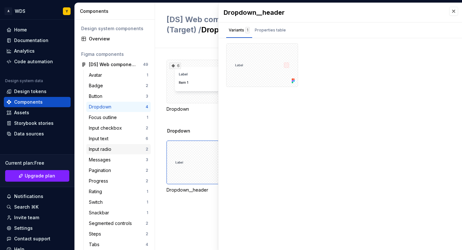
click at [90, 147] on div "Input radio" at bounding box center [101, 149] width 25 height 6
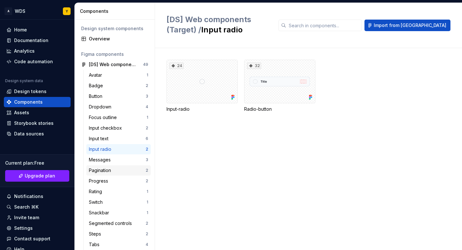
scroll to position [48, 0]
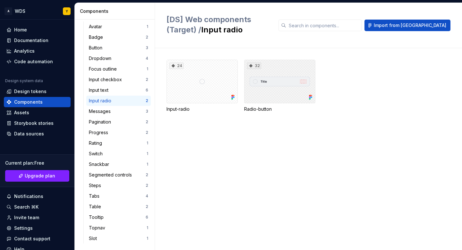
click at [278, 88] on div "32" at bounding box center [279, 82] width 71 height 44
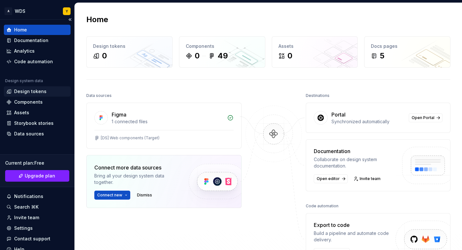
click at [31, 90] on div "Design tokens" at bounding box center [30, 91] width 32 height 6
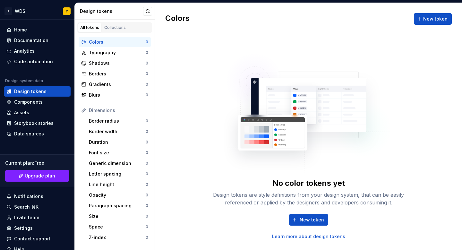
scroll to position [101, 0]
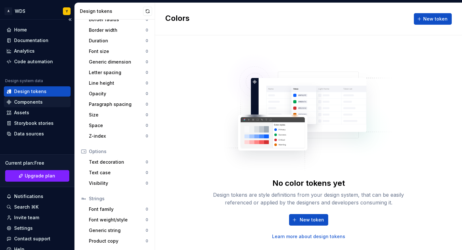
click at [35, 102] on div "Components" at bounding box center [28, 102] width 29 height 6
click at [36, 117] on div "Assets" at bounding box center [37, 112] width 67 height 10
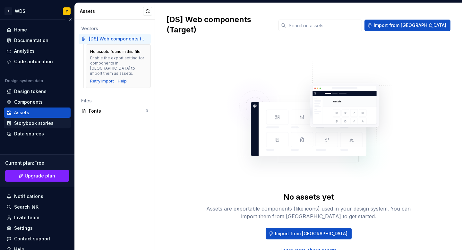
click at [42, 127] on div "Storybook stories" at bounding box center [37, 123] width 67 height 10
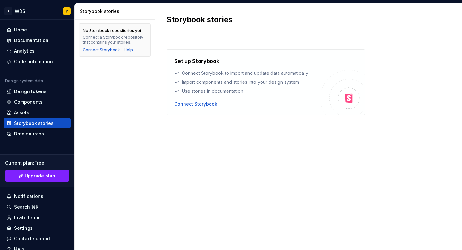
click at [128, 91] on div "No Storybook repositories yet Connect a Storybook repository that contains your…" at bounding box center [115, 135] width 80 height 230
